Goal: Check status

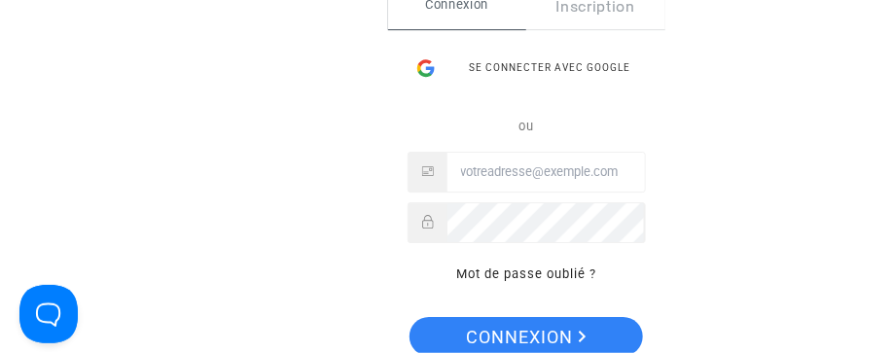
type input "[EMAIL_ADDRESS][DOMAIN_NAME]"
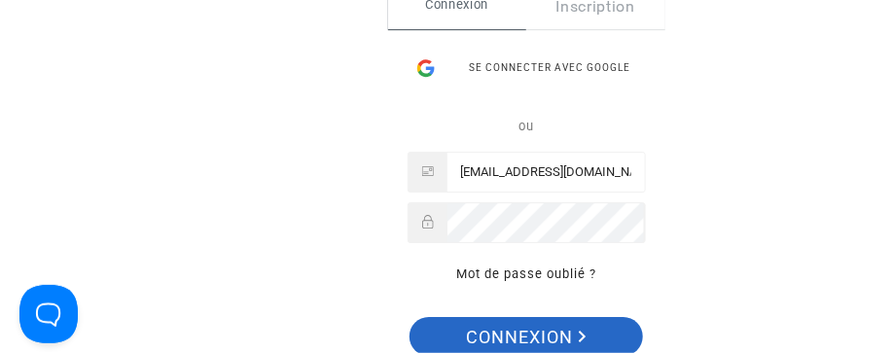
click at [533, 331] on span "Connexion" at bounding box center [527, 337] width 120 height 41
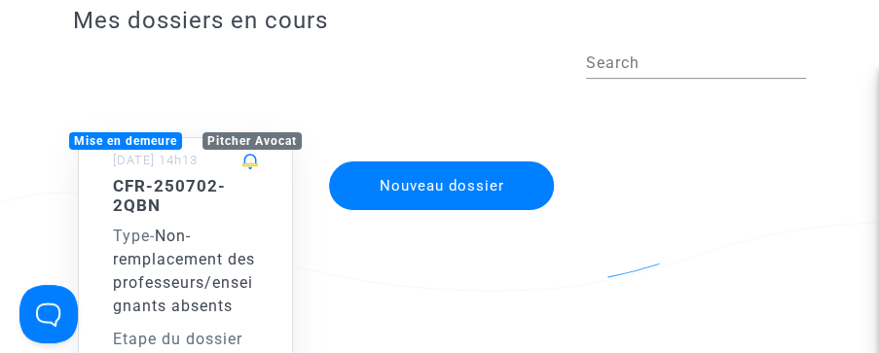
scroll to position [154, 0]
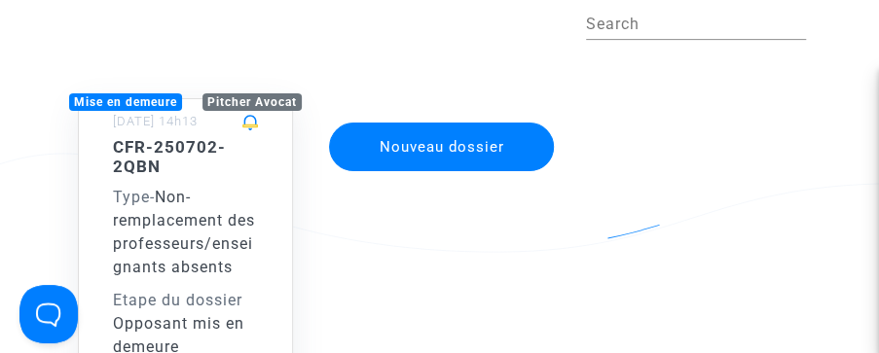
click at [224, 214] on span "Non-remplacement des professeurs/enseignants absents" at bounding box center [184, 232] width 142 height 89
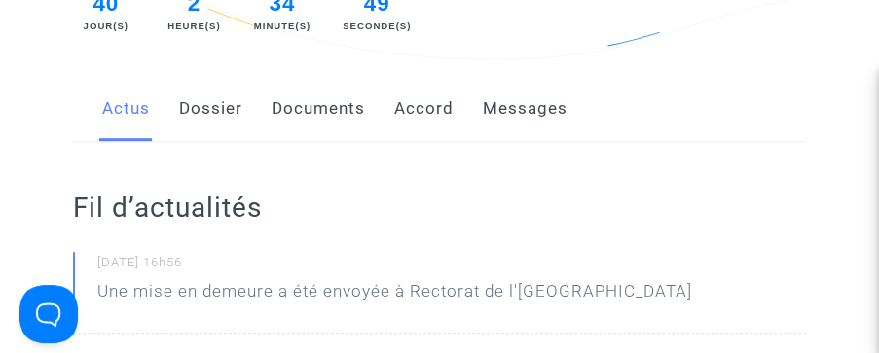
scroll to position [307, 0]
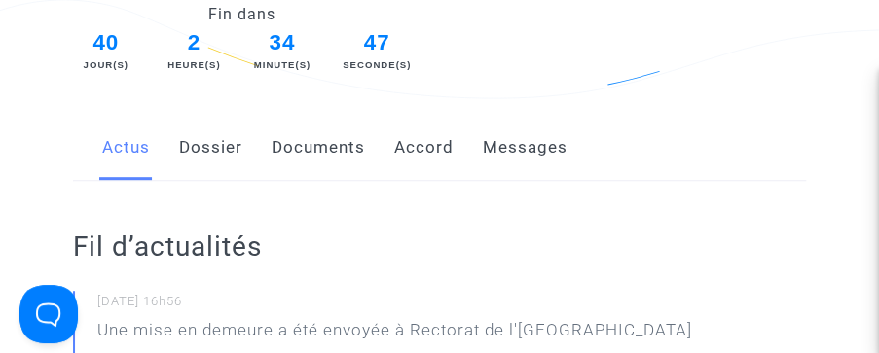
click at [432, 128] on link "Accord" at bounding box center [423, 148] width 59 height 64
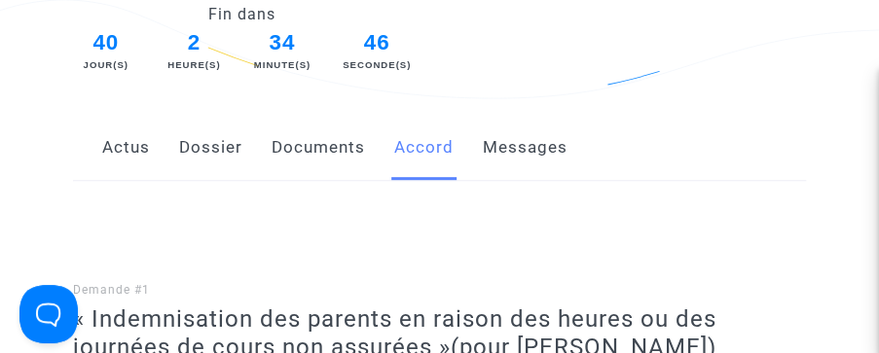
scroll to position [178, 0]
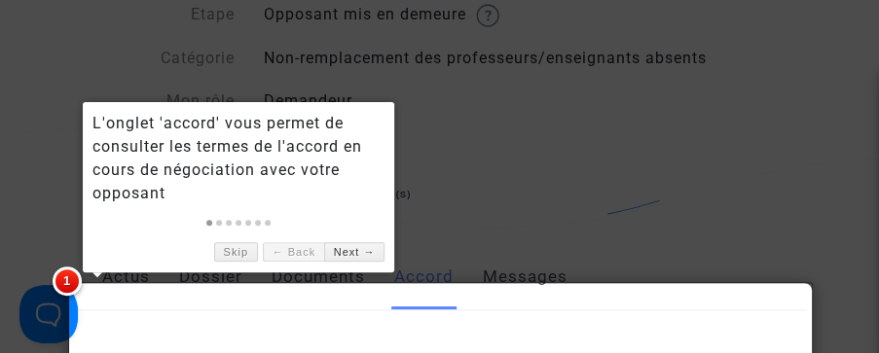
click at [750, 137] on div at bounding box center [439, 176] width 879 height 353
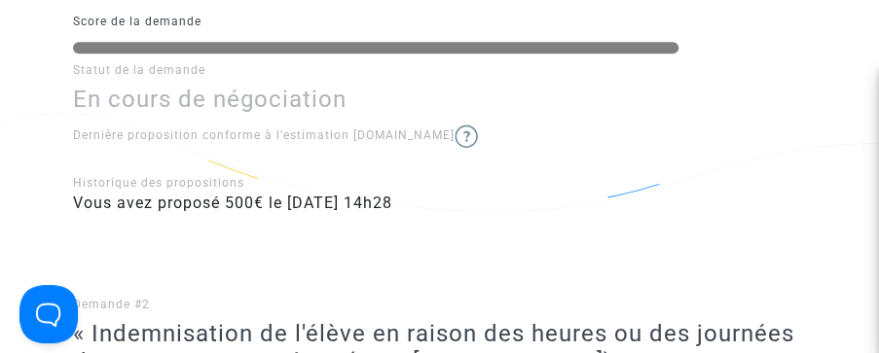
scroll to position [679, 0]
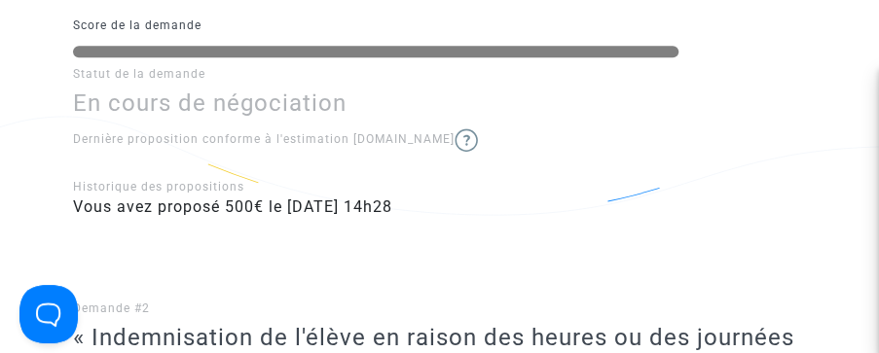
click at [454, 128] on img at bounding box center [465, 139] width 23 height 23
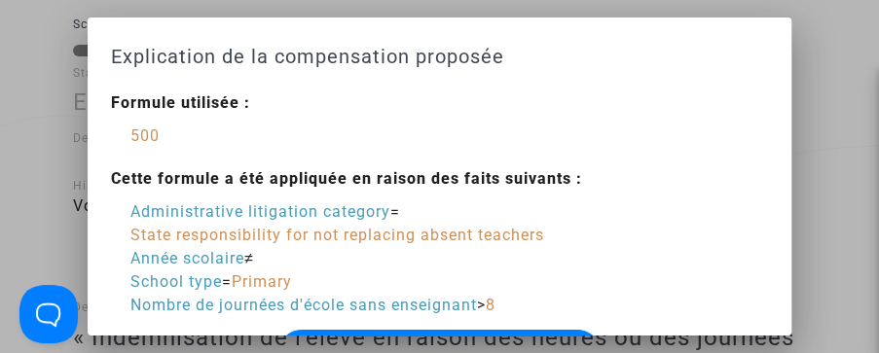
scroll to position [23, 0]
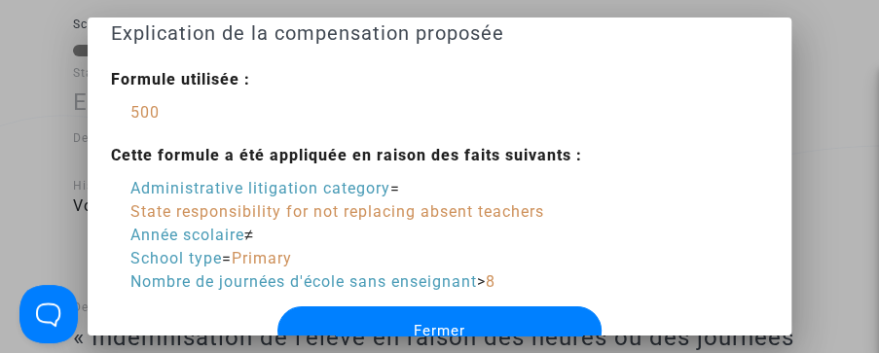
click at [867, 161] on div at bounding box center [439, 176] width 879 height 353
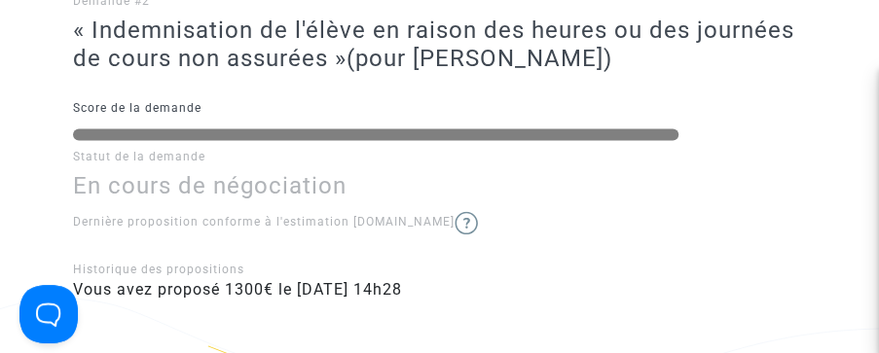
scroll to position [988, 0]
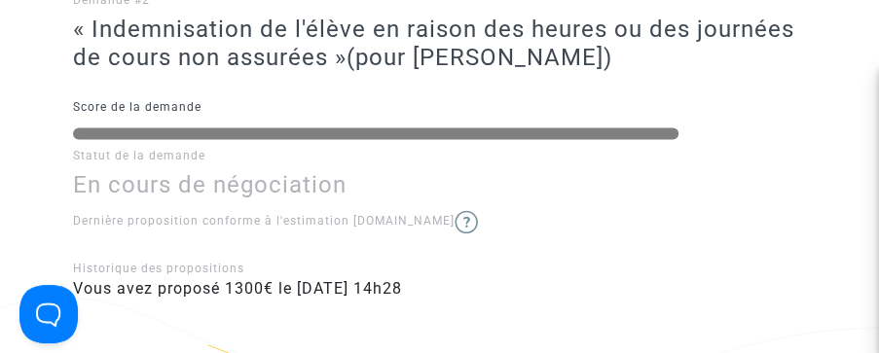
click at [454, 210] on img at bounding box center [465, 221] width 23 height 23
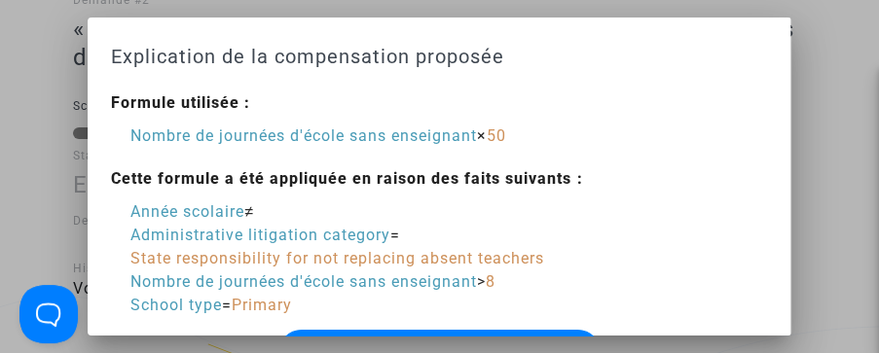
scroll to position [42, 0]
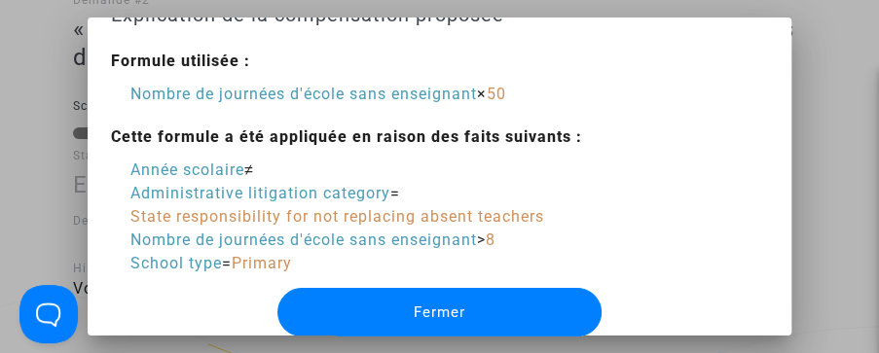
click at [492, 229] on div "Nombre de journées d'école sans enseignant > 8" at bounding box center [448, 240] width 636 height 23
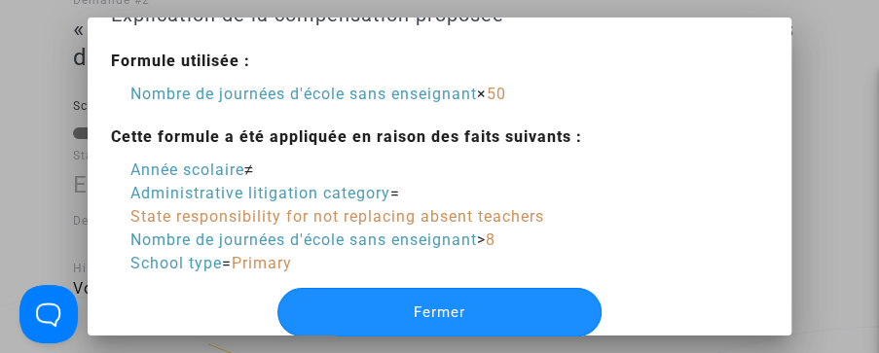
click at [490, 303] on button "Fermer" at bounding box center [439, 312] width 324 height 49
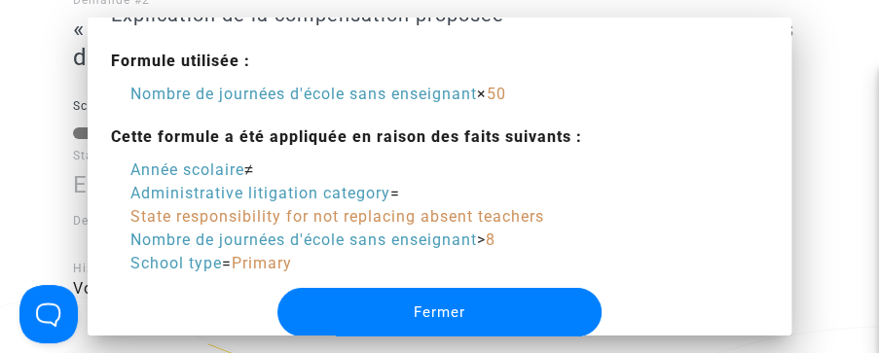
scroll to position [988, 0]
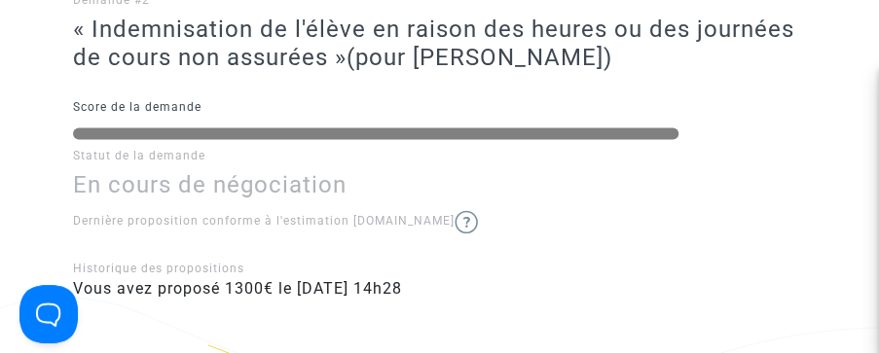
click at [532, 277] on li "Vous avez proposé 1300€ le [DATE] 14h28" at bounding box center [439, 288] width 733 height 23
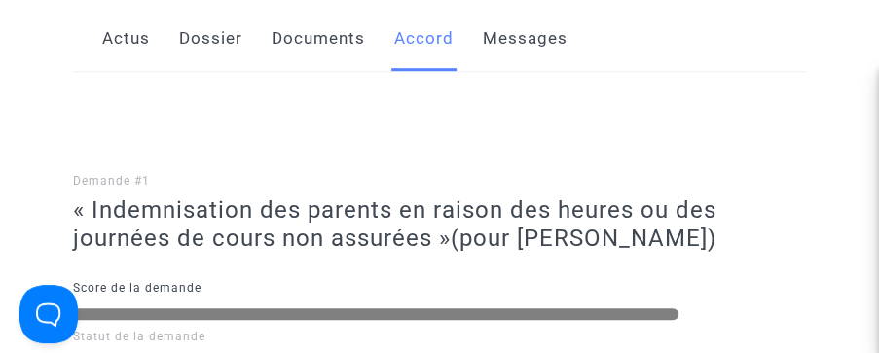
scroll to position [410, 0]
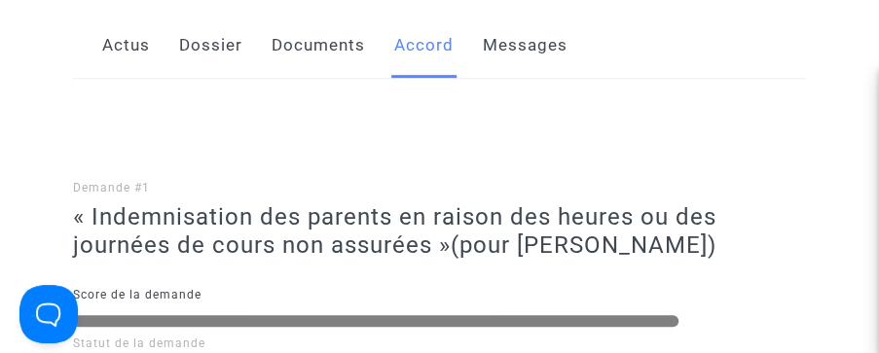
click at [528, 31] on link "Messages" at bounding box center [525, 46] width 85 height 64
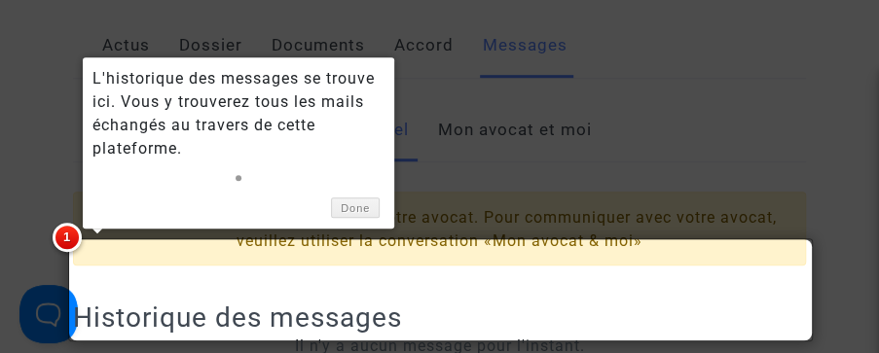
scroll to position [424, 0]
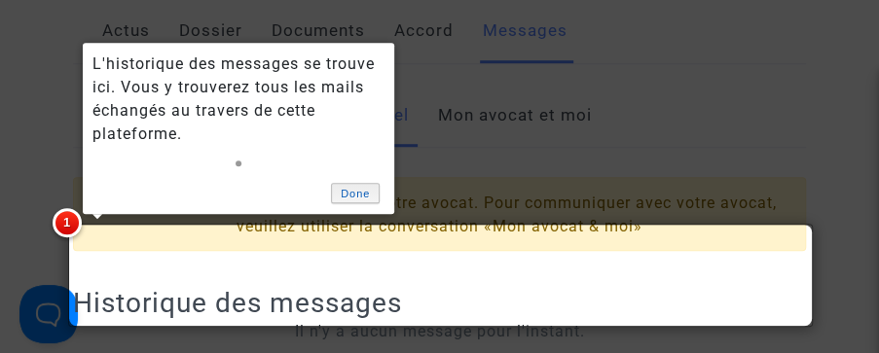
click at [365, 188] on link "Done" at bounding box center [355, 193] width 49 height 20
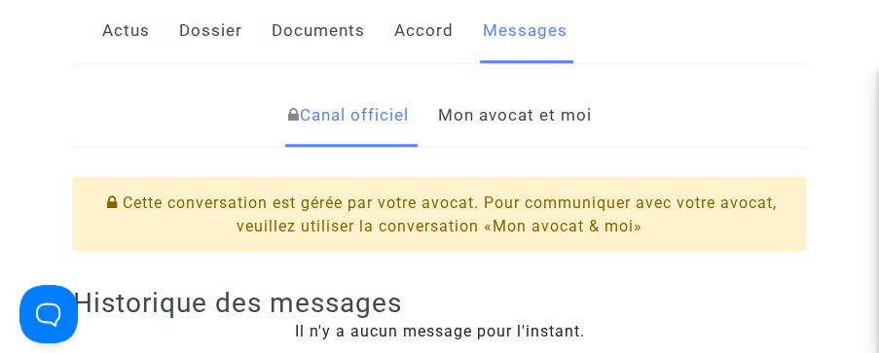
click at [310, 14] on link "Documents" at bounding box center [317, 31] width 93 height 64
